Goal: Transaction & Acquisition: Purchase product/service

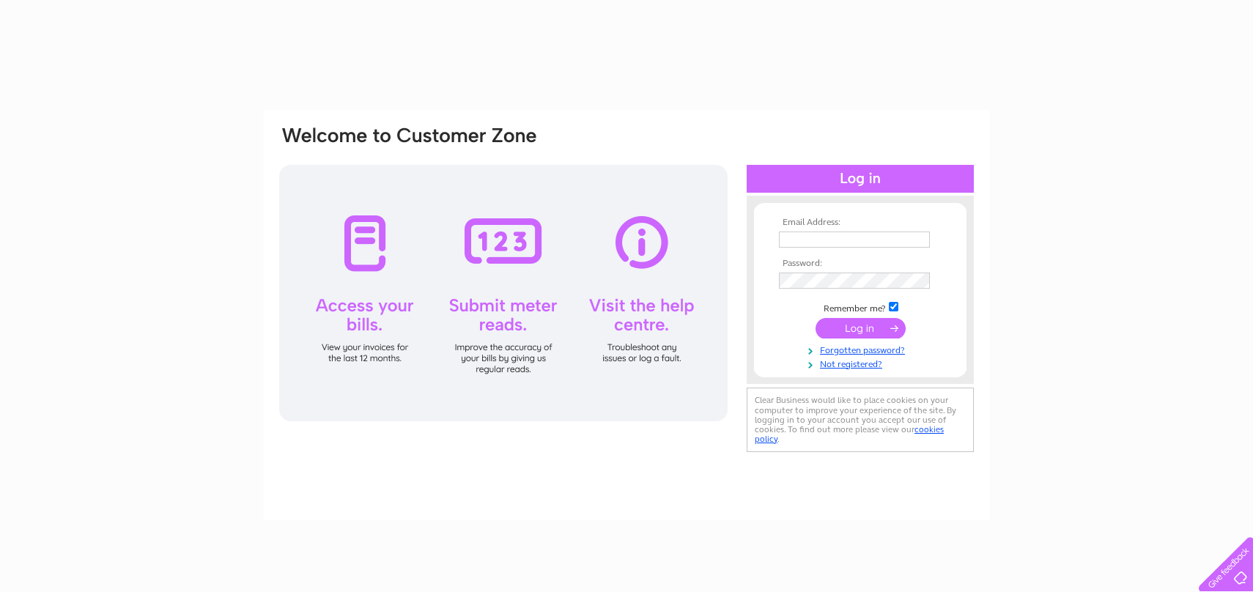
click at [806, 245] on input "text" at bounding box center [854, 239] width 151 height 16
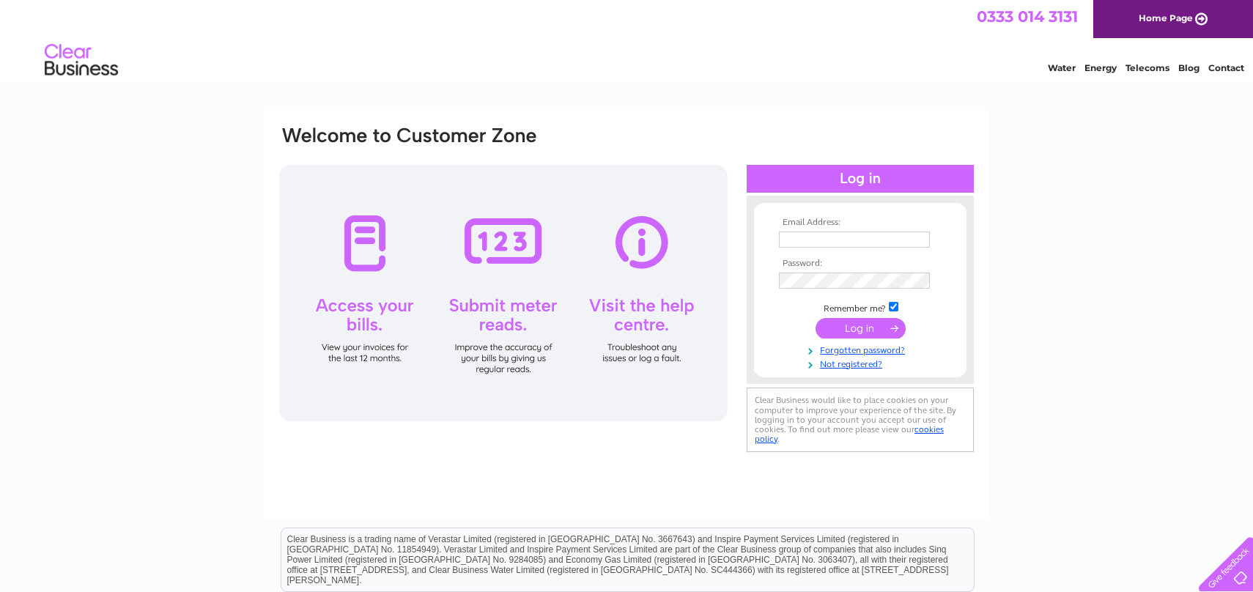
type input "leesteahouse.edi@gmail.com"
click at [844, 326] on input "submit" at bounding box center [860, 329] width 90 height 21
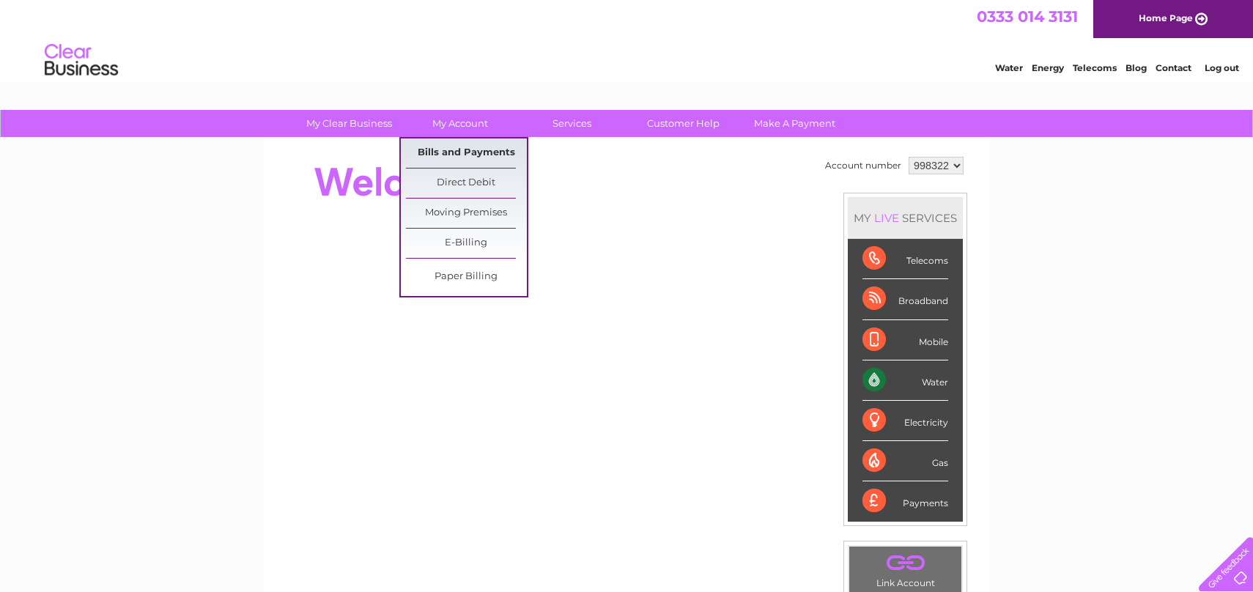
click at [466, 158] on link "Bills and Payments" at bounding box center [466, 152] width 121 height 29
click at [456, 152] on link "Bills and Payments" at bounding box center [466, 152] width 121 height 29
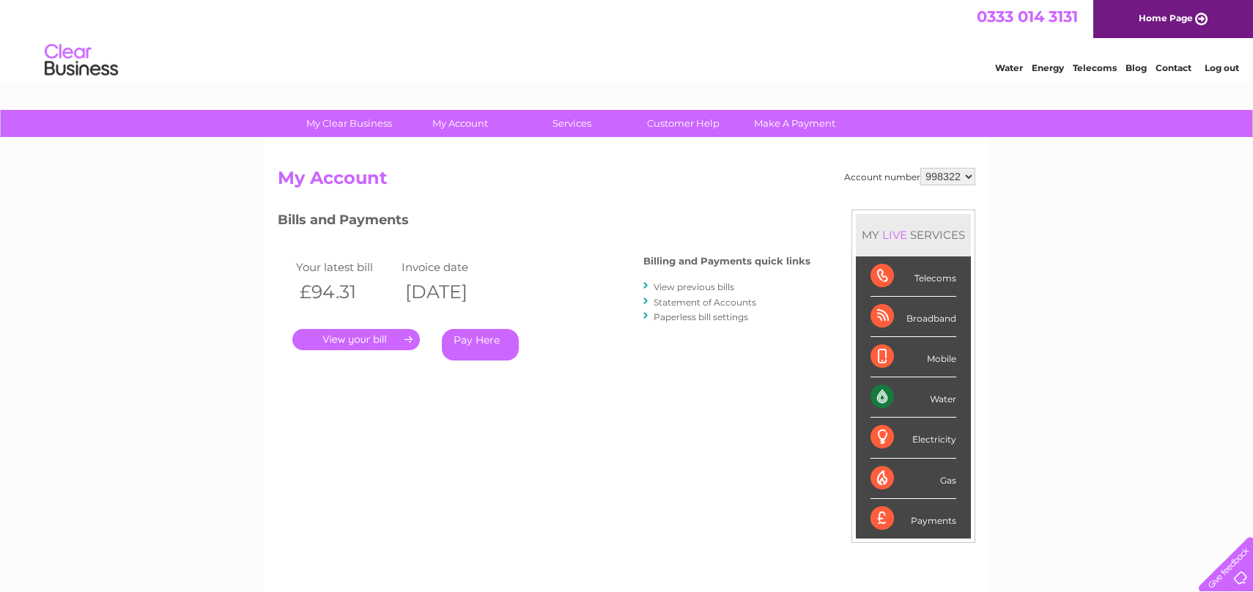
click at [478, 343] on link "Pay Here" at bounding box center [480, 344] width 77 height 31
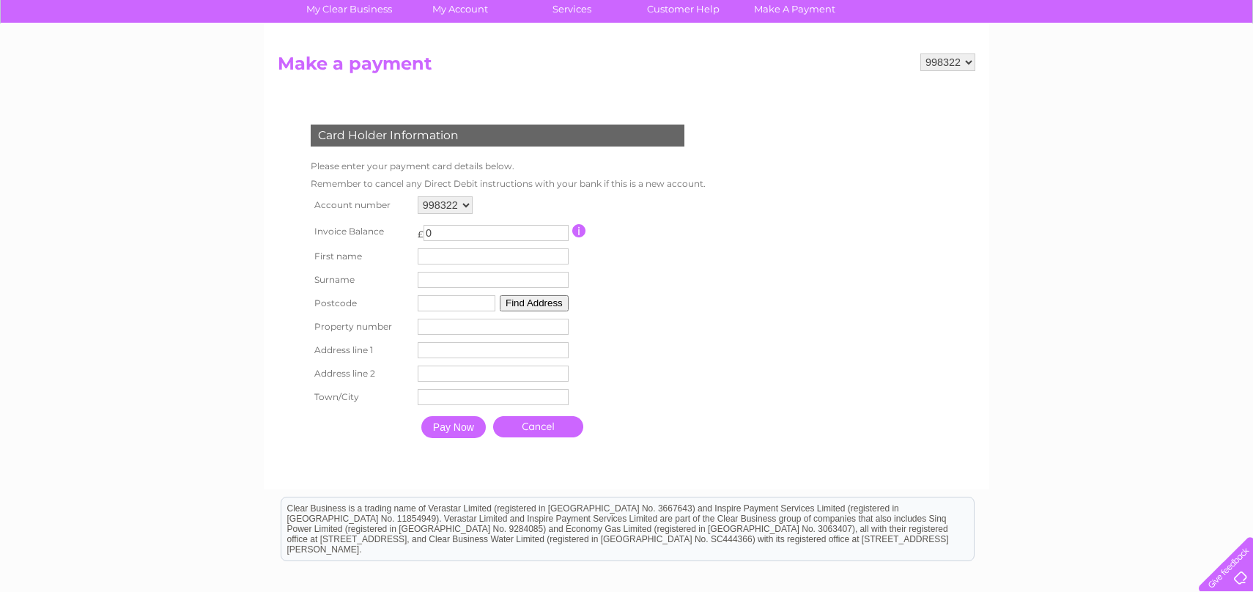
scroll to position [129, 0]
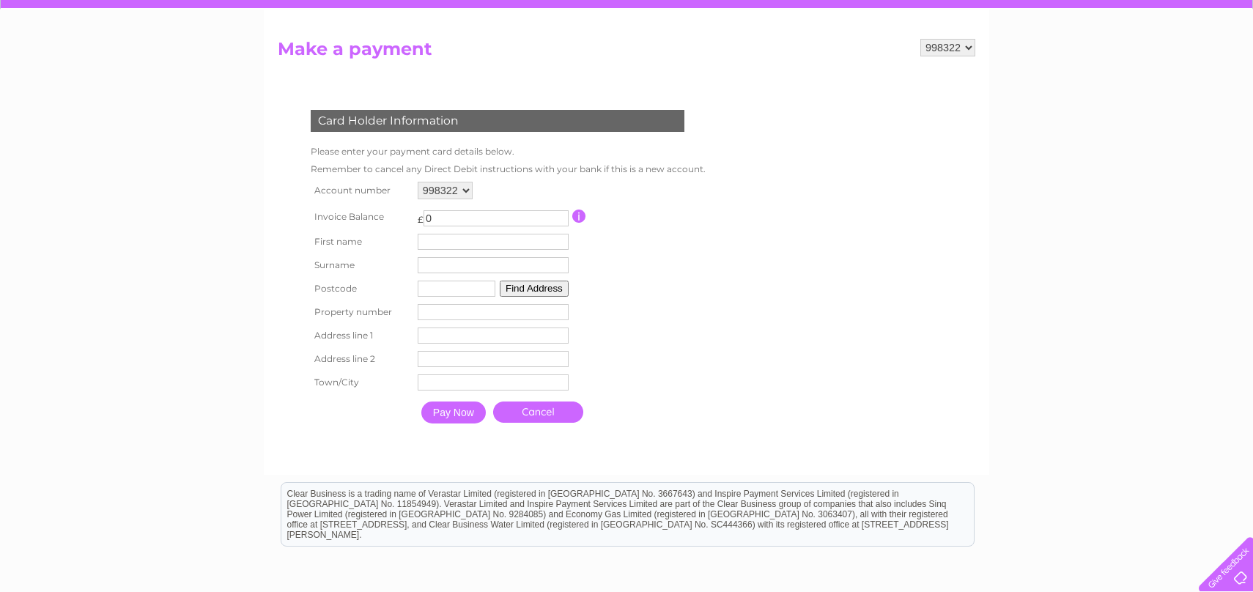
click at [611, 266] on table "Account number 998322 Invoice Balance £ 0" at bounding box center [505, 304] width 396 height 253
click at [461, 221] on input "0" at bounding box center [495, 218] width 145 height 16
click at [560, 174] on td "Remember to cancel any Direct Debit instructions with your bank if this is a ne…" at bounding box center [508, 169] width 402 height 18
click at [495, 231] on td "First name" at bounding box center [493, 241] width 158 height 23
click at [479, 245] on input "text" at bounding box center [493, 242] width 151 height 16
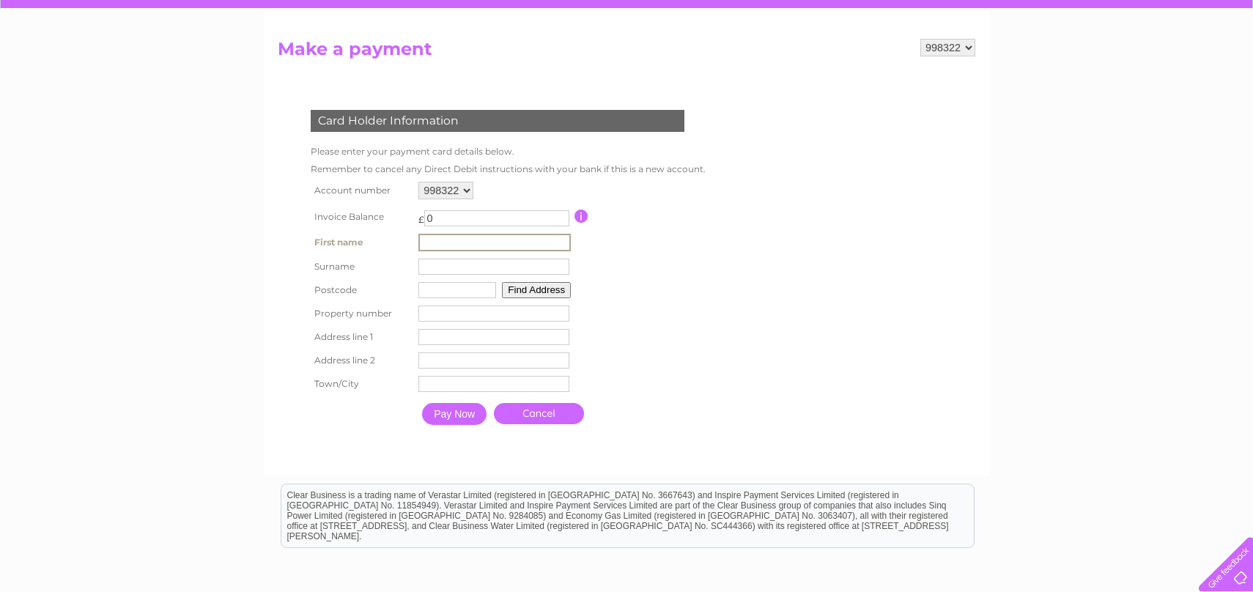
click at [699, 242] on table "Account number 998322 Invoice Balance £ 0" at bounding box center [506, 305] width 399 height 254
type input "1"
click at [565, 217] on input "1" at bounding box center [495, 218] width 145 height 16
click at [658, 229] on td at bounding box center [637, 216] width 130 height 27
click at [577, 218] on input "button" at bounding box center [579, 216] width 14 height 13
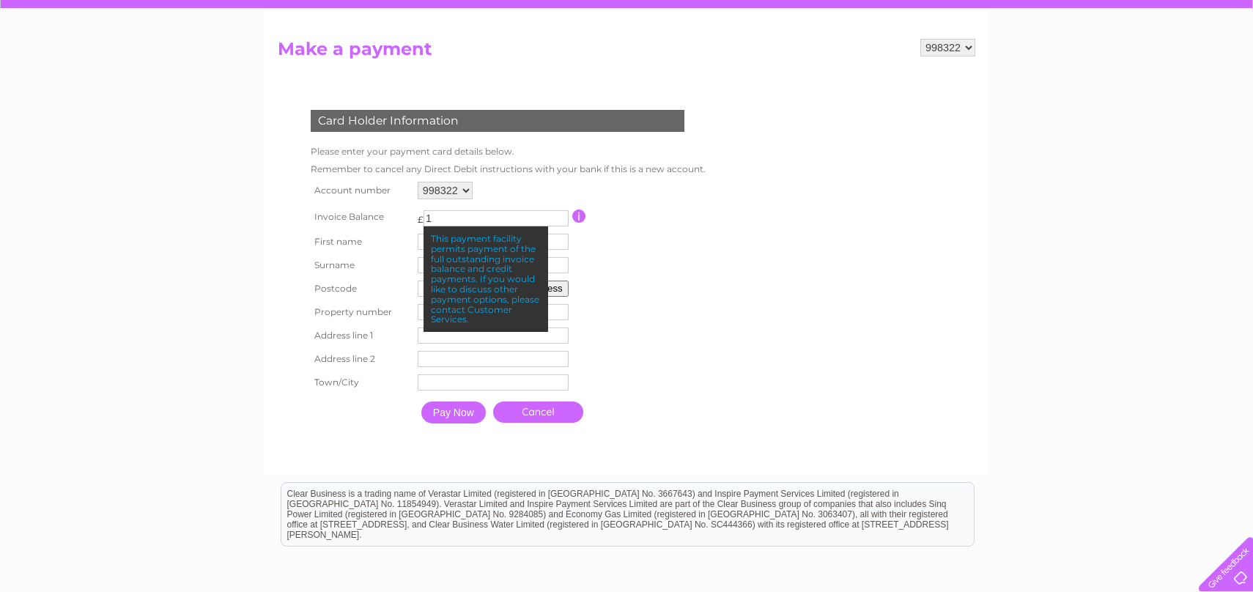
click at [625, 249] on table "Account number 998322 Invoice Balance £ 1" at bounding box center [505, 304] width 396 height 253
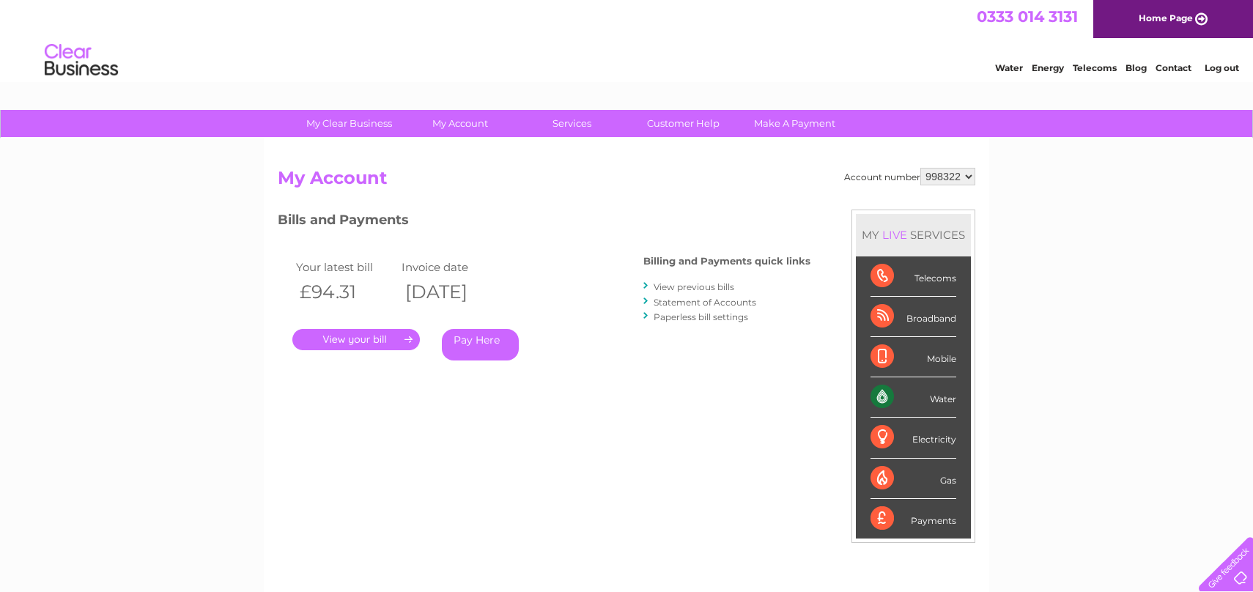
click at [720, 289] on link "View previous bills" at bounding box center [693, 286] width 81 height 11
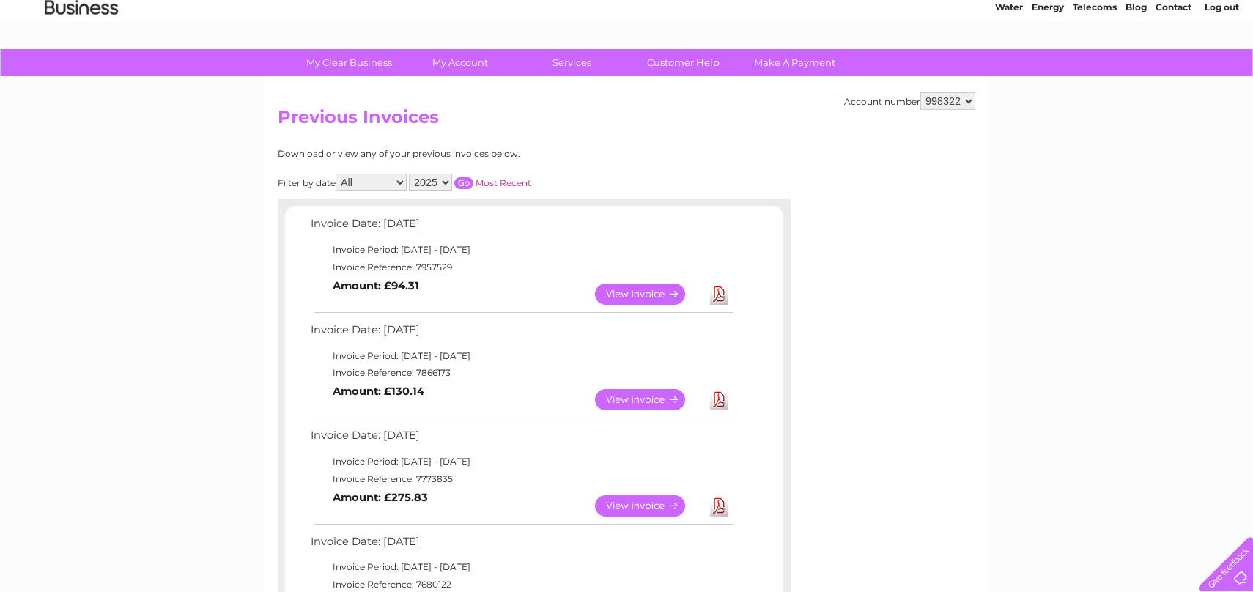
scroll to position [62, 0]
click at [630, 400] on link "View" at bounding box center [649, 398] width 108 height 21
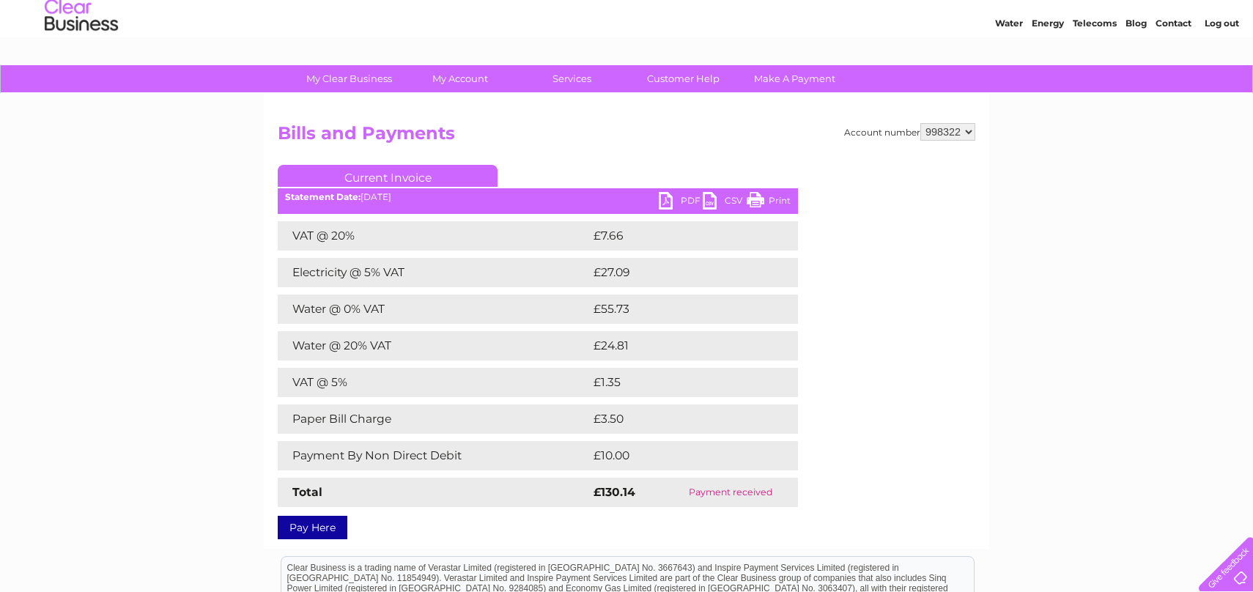
scroll to position [45, 0]
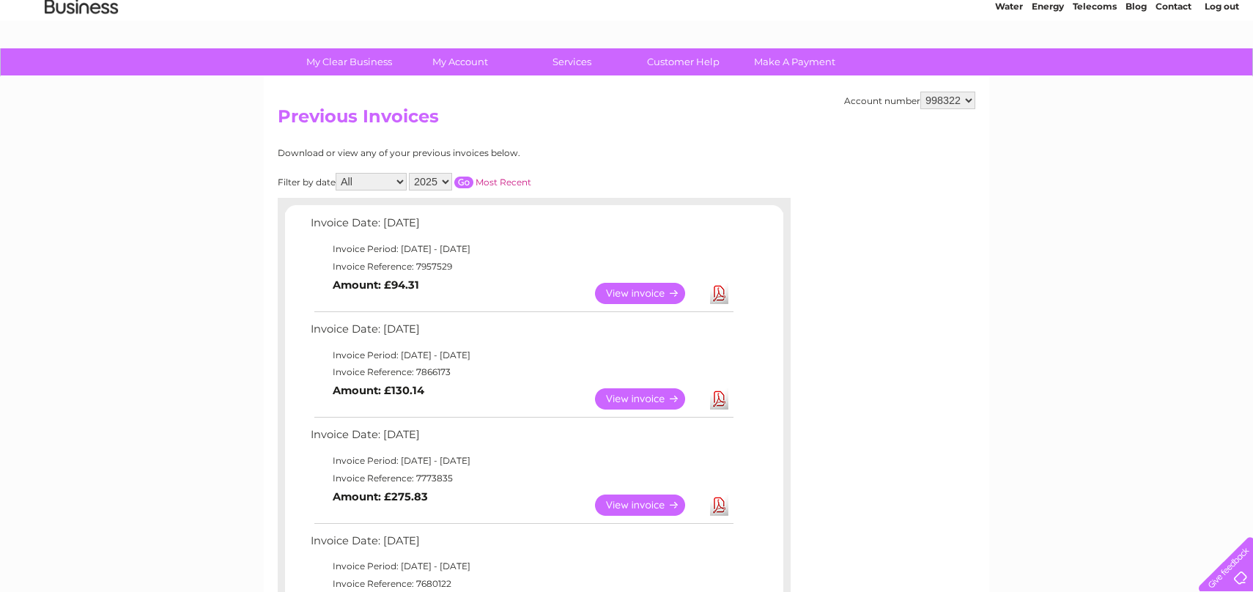
click at [670, 289] on link "View" at bounding box center [649, 293] width 108 height 21
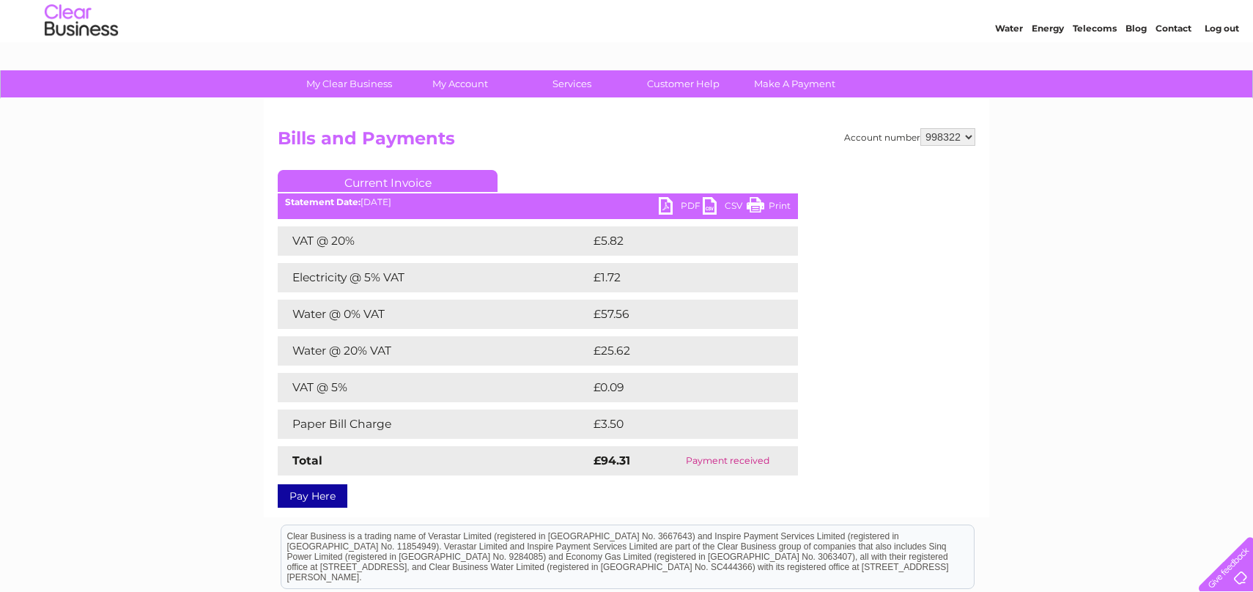
scroll to position [41, 0]
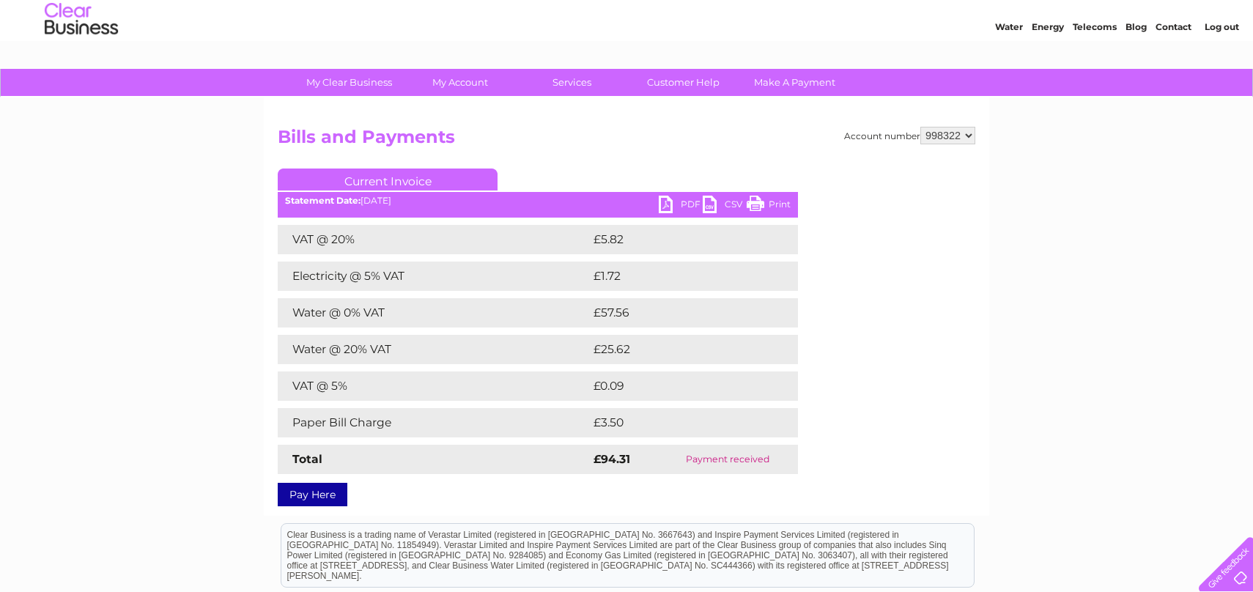
click at [316, 497] on link "Pay Here" at bounding box center [313, 494] width 70 height 23
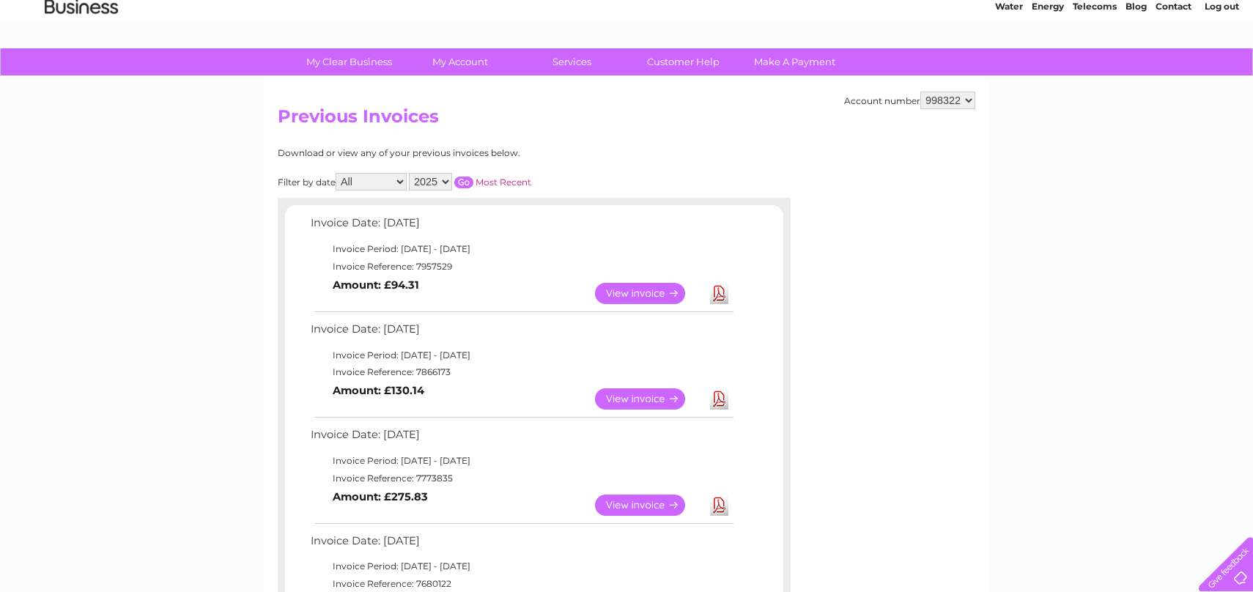
click at [615, 199] on div at bounding box center [534, 205] width 513 height 15
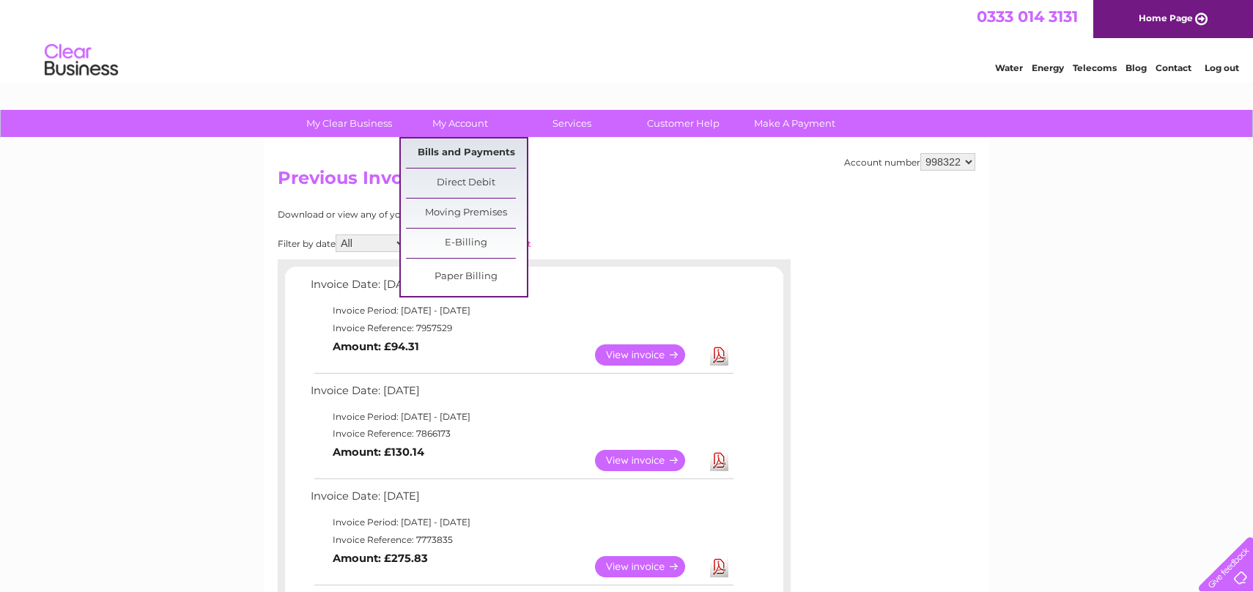
click at [474, 155] on link "Bills and Payments" at bounding box center [466, 152] width 121 height 29
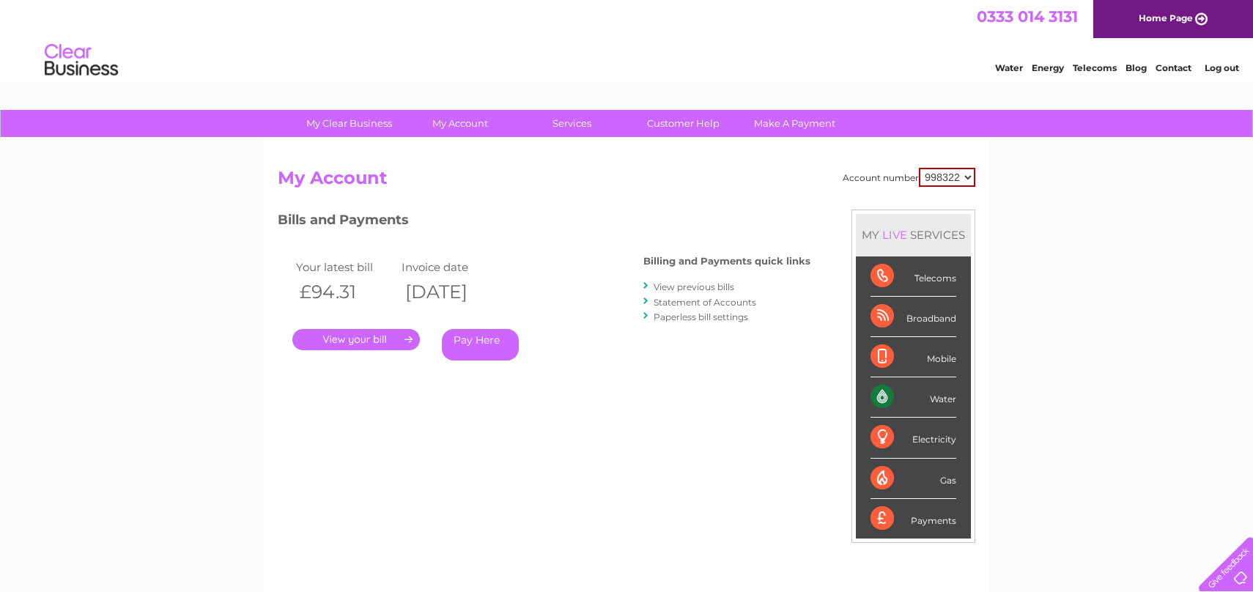
click at [875, 437] on div "Electricity" at bounding box center [913, 438] width 86 height 40
click at [895, 441] on div "Electricity" at bounding box center [913, 438] width 86 height 40
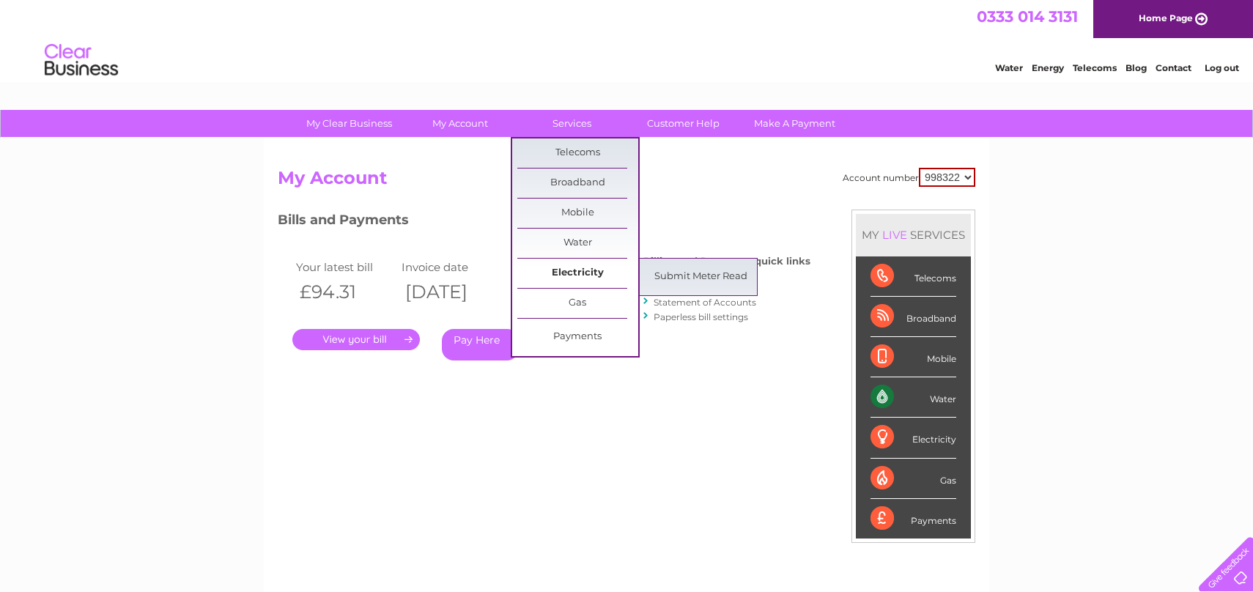
click at [577, 266] on link "Electricity" at bounding box center [577, 273] width 121 height 29
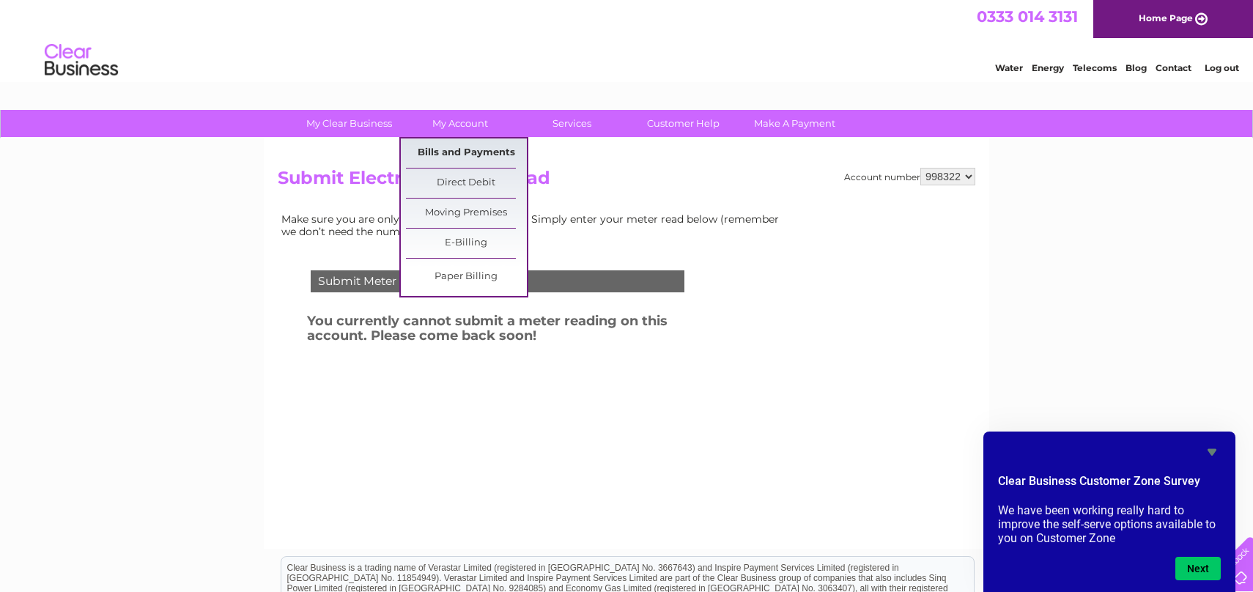
click at [475, 160] on link "Bills and Payments" at bounding box center [466, 152] width 121 height 29
click at [470, 155] on link "Bills and Payments" at bounding box center [466, 152] width 121 height 29
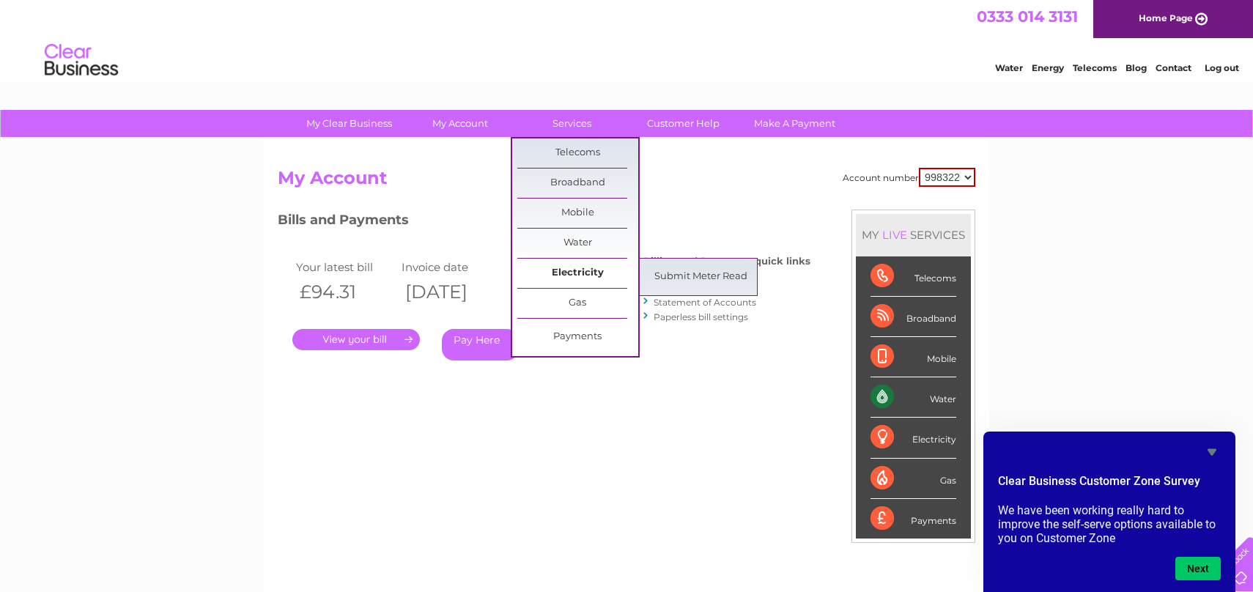
click at [576, 273] on link "Electricity" at bounding box center [577, 273] width 121 height 29
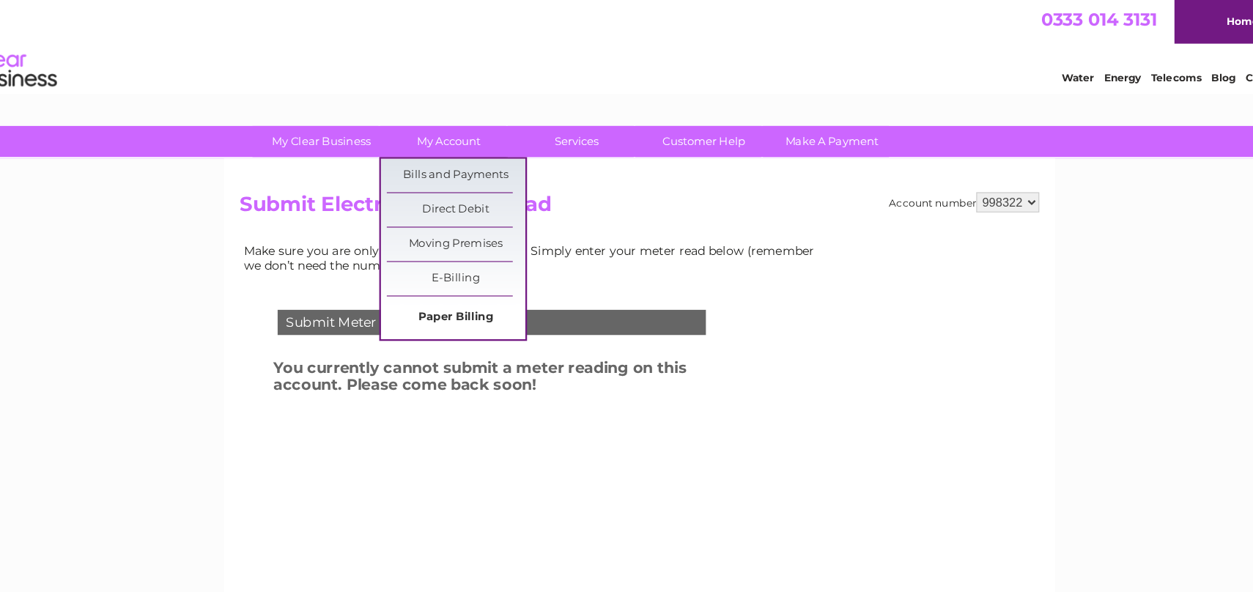
click at [473, 270] on link "Paper Billing" at bounding box center [466, 276] width 121 height 29
click at [474, 275] on link "Paper Billing" at bounding box center [466, 276] width 121 height 29
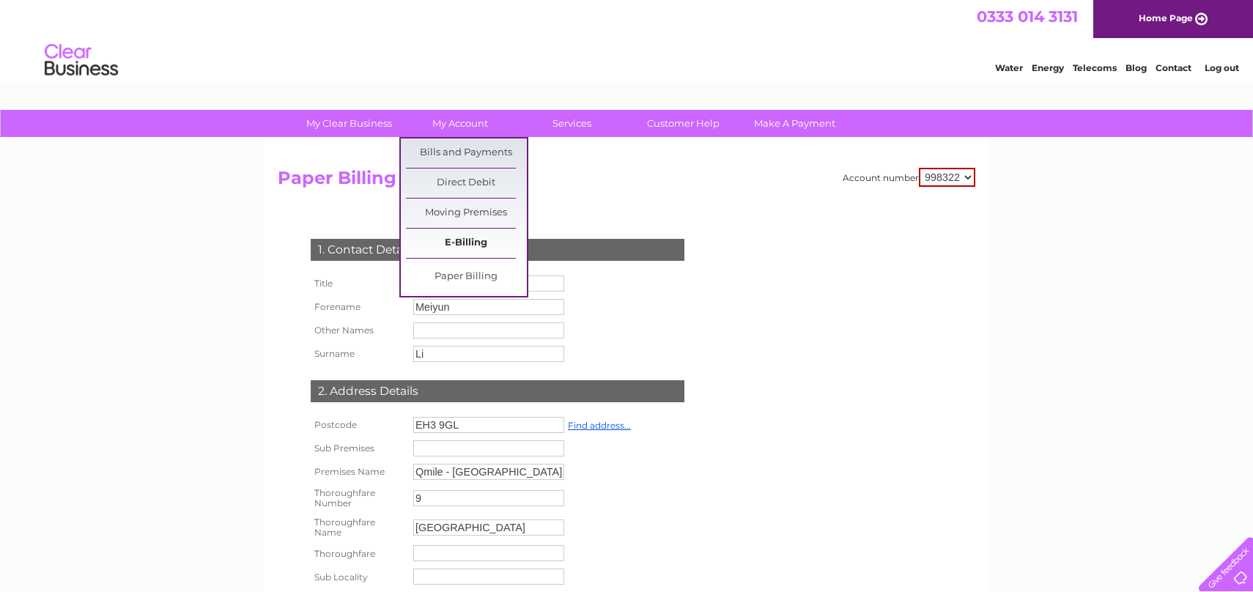
click at [470, 245] on link "E-Billing" at bounding box center [466, 243] width 121 height 29
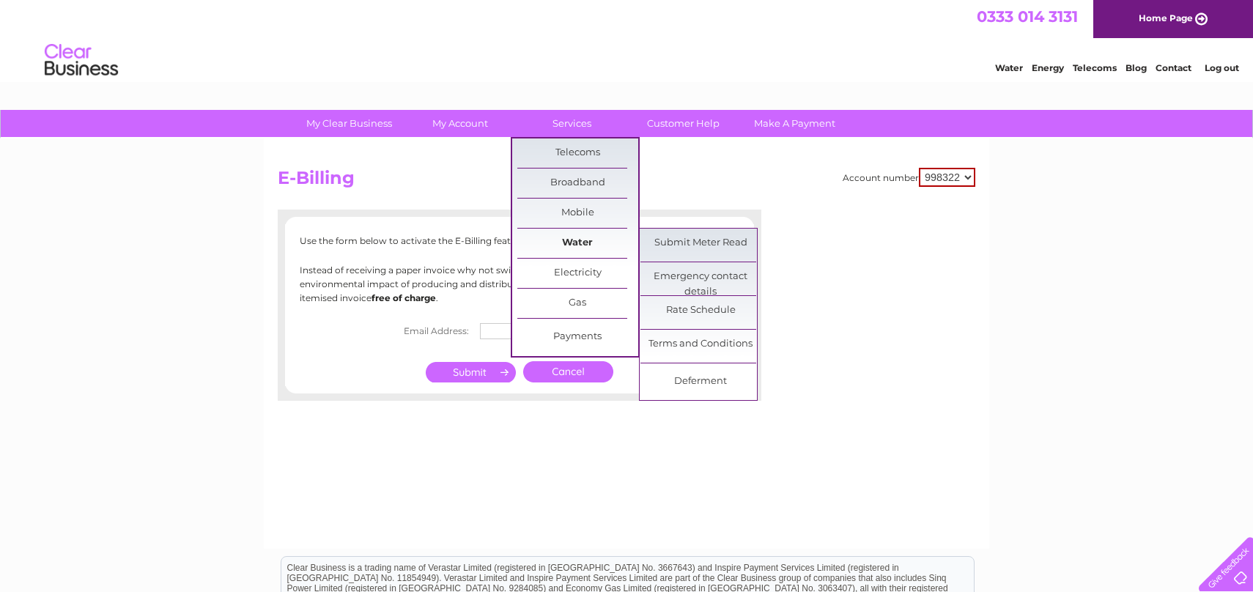
click at [595, 248] on link "Water" at bounding box center [577, 243] width 121 height 29
click at [574, 240] on link "Water" at bounding box center [577, 243] width 121 height 29
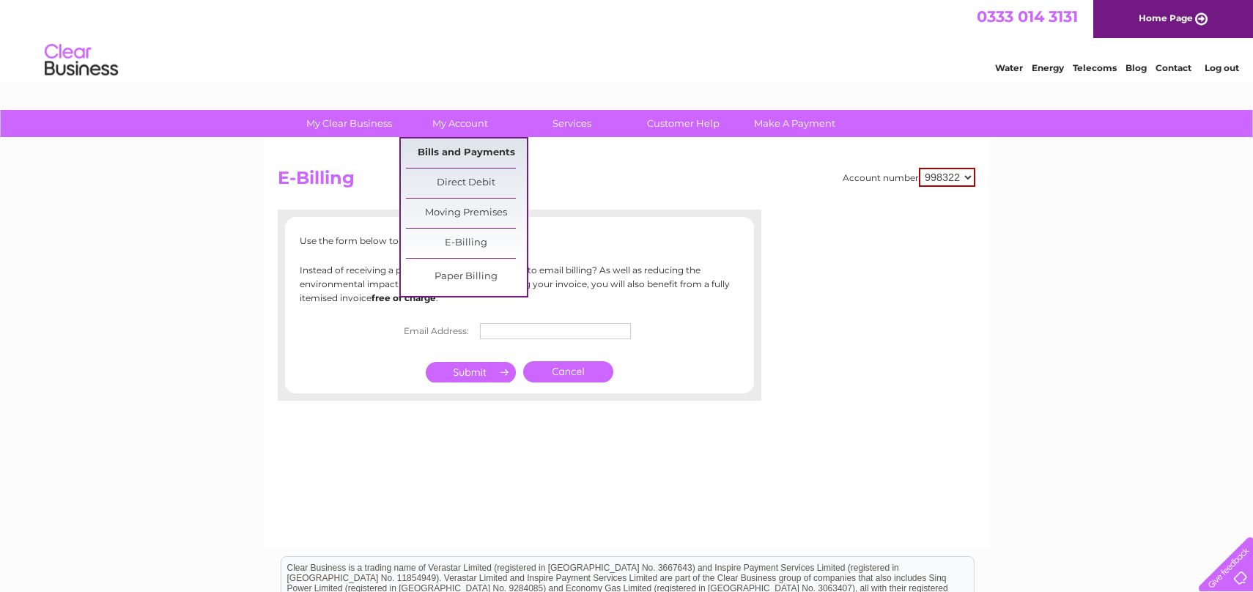
click at [472, 153] on link "Bills and Payments" at bounding box center [466, 152] width 121 height 29
click at [461, 152] on link "Bills and Payments" at bounding box center [466, 152] width 121 height 29
